Goal: Task Accomplishment & Management: Manage account settings

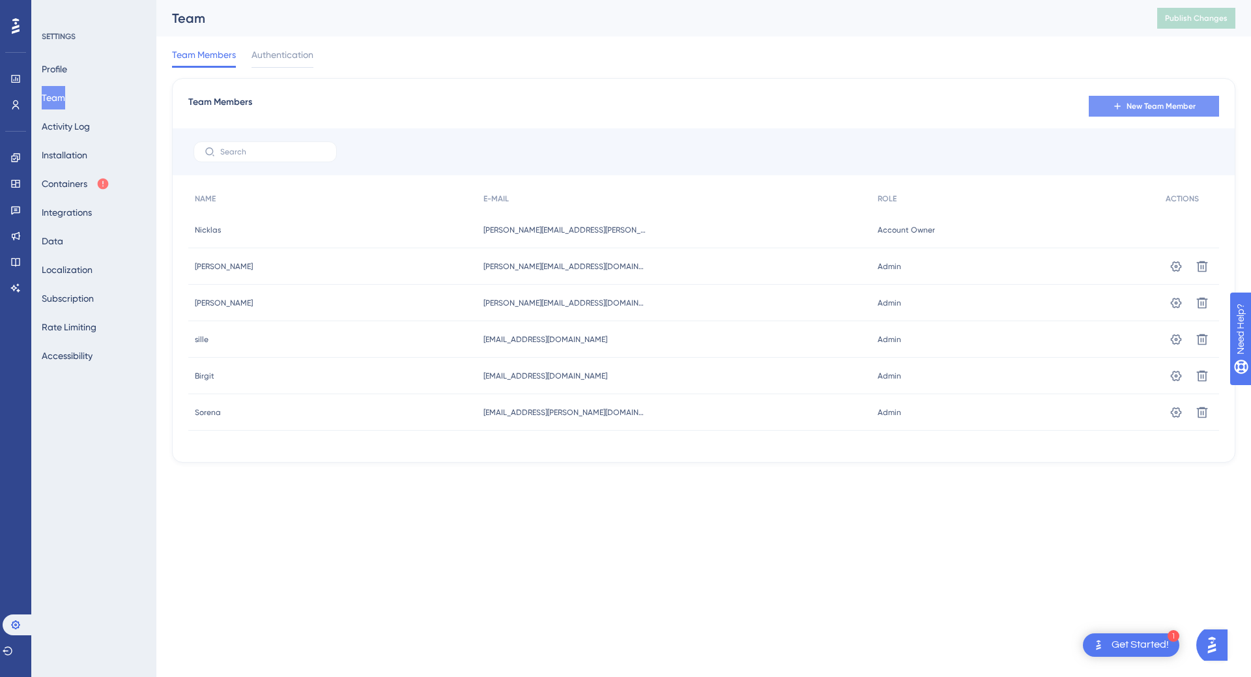
click at [1149, 108] on span "New Team Member" at bounding box center [1160, 106] width 69 height 10
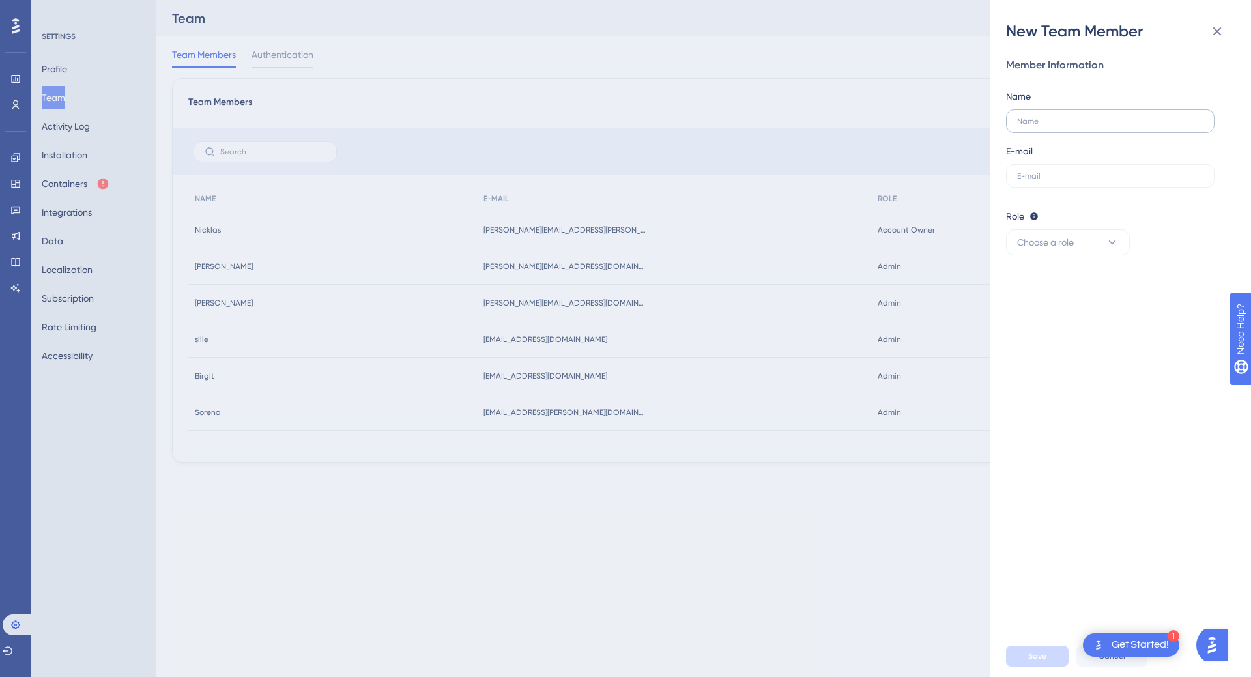
click at [1098, 112] on label at bounding box center [1110, 120] width 208 height 23
click at [1098, 117] on input "text" at bounding box center [1110, 121] width 186 height 9
click at [1072, 116] on label at bounding box center [1110, 120] width 208 height 23
click at [1072, 117] on input "text" at bounding box center [1110, 121] width 186 height 9
type input "Test"
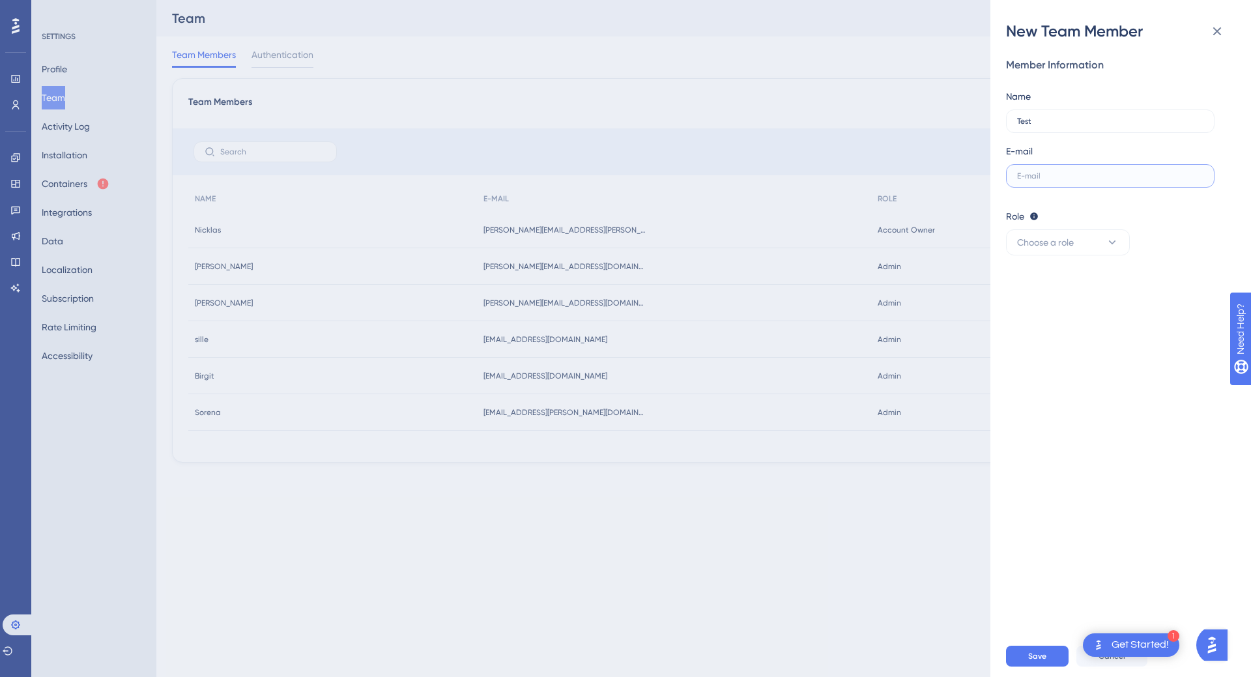
click at [1057, 180] on input "text" at bounding box center [1110, 175] width 186 height 9
type input "[EMAIL_ADDRESS][DOMAIN_NAME]"
click at [1100, 236] on button "Choose a role" at bounding box center [1068, 242] width 124 height 26
click at [1054, 311] on span "Publisher" at bounding box center [1044, 308] width 38 height 16
click at [1044, 431] on div "Member Information Name Test E-mail [EMAIL_ADDRESS][DOMAIN_NAME] Role Editor: C…" at bounding box center [1126, 339] width 240 height 594
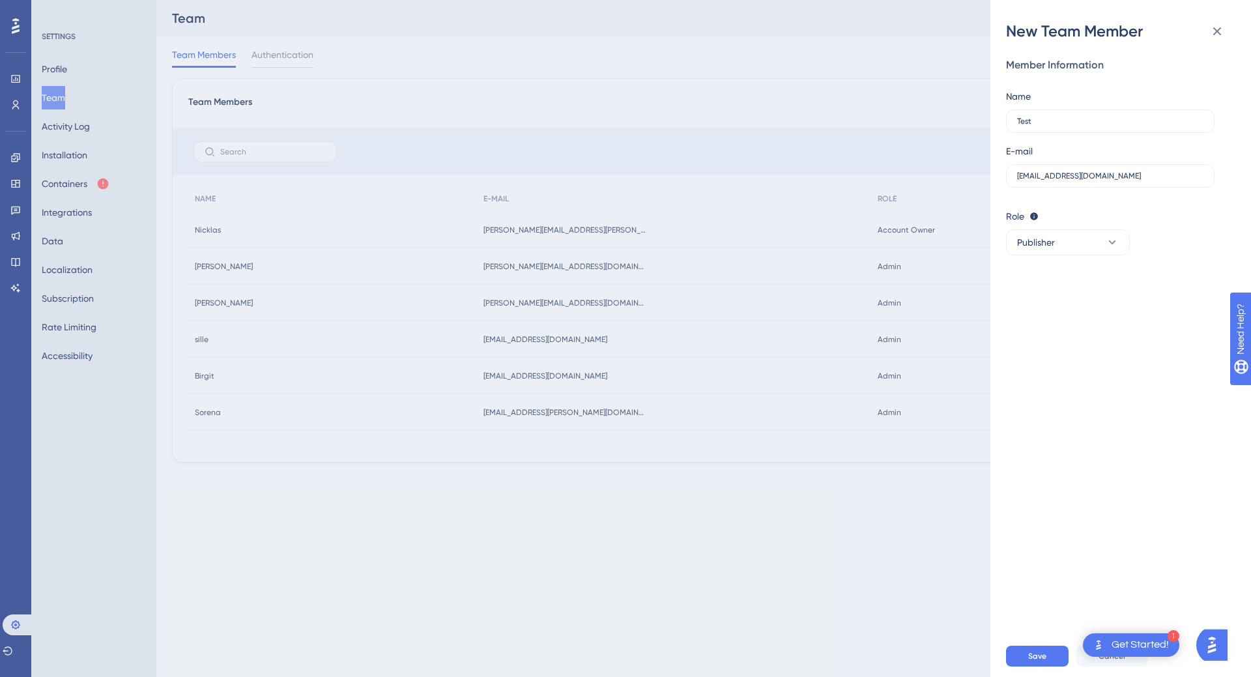
click at [1023, 669] on div "Save Cancel" at bounding box center [1136, 656] width 261 height 42
click at [1034, 653] on span "Save" at bounding box center [1037, 656] width 18 height 10
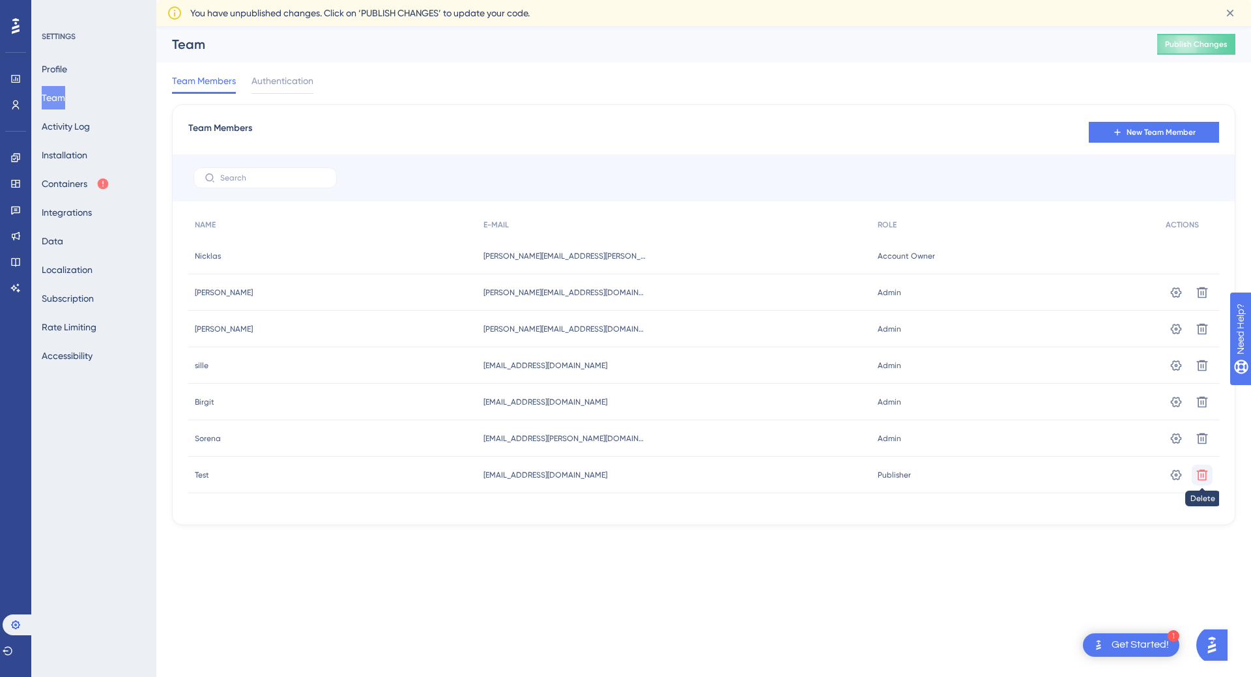
click at [1203, 475] on icon at bounding box center [1202, 474] width 11 height 11
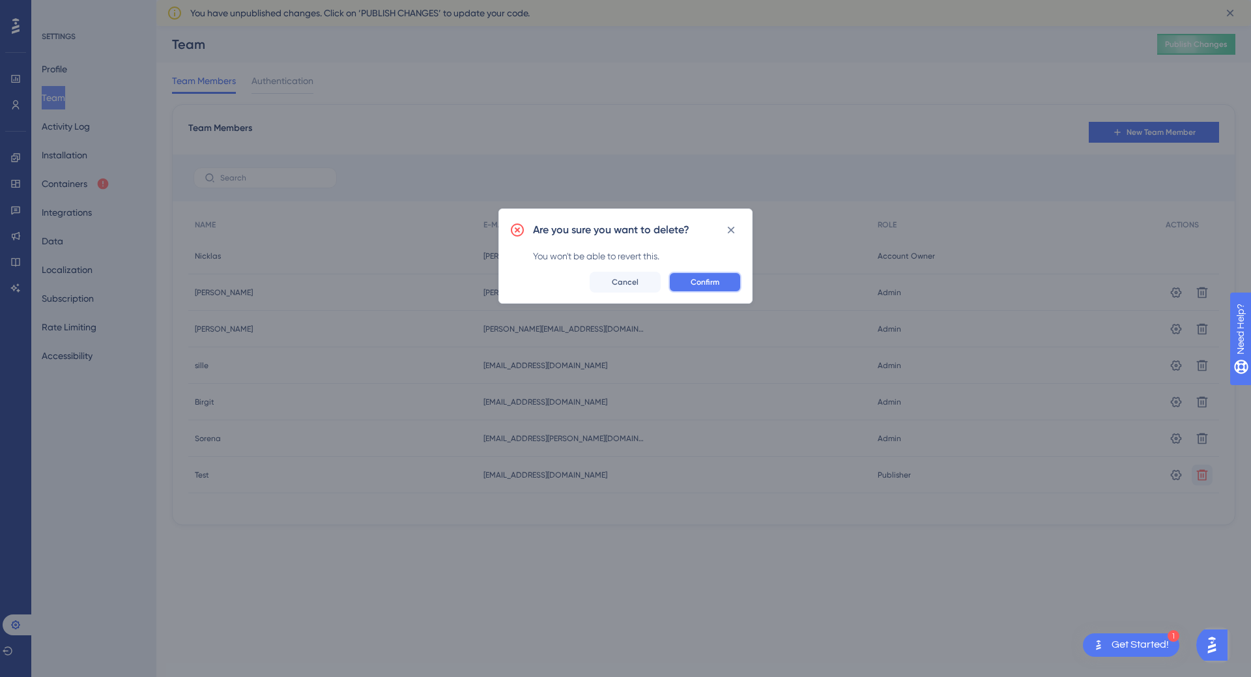
click at [702, 278] on span "Confirm" at bounding box center [705, 282] width 29 height 10
